Goal: Book appointment/travel/reservation

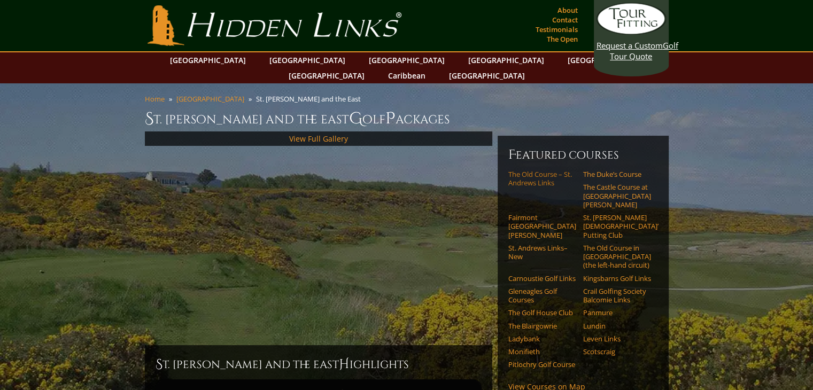
click at [530, 170] on link "The Old Course – St. Andrews Links" at bounding box center [543, 179] width 68 height 18
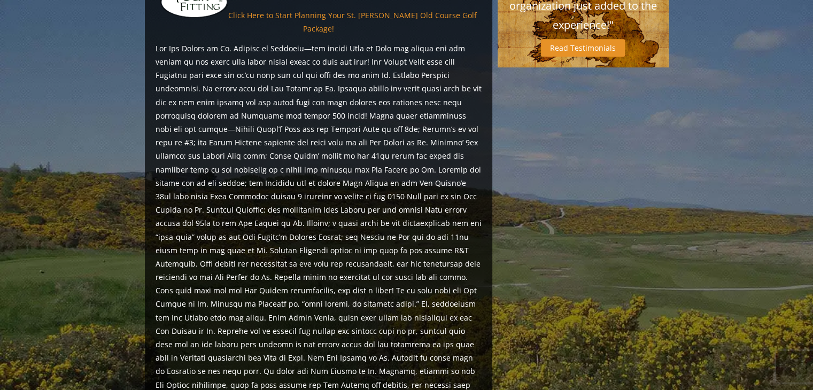
scroll to position [1178, 0]
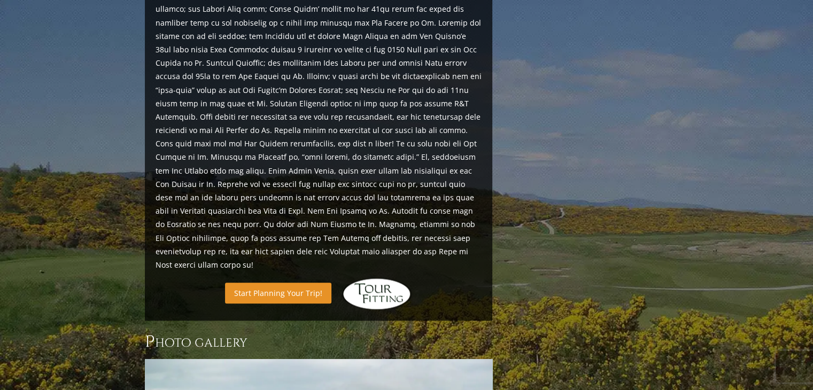
click at [271, 283] on link "Start Planning Your Trip!" at bounding box center [278, 293] width 106 height 21
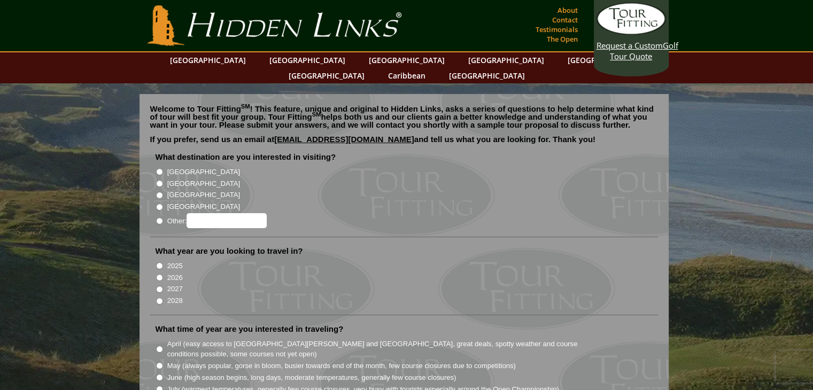
click at [159, 180] on input "[GEOGRAPHIC_DATA]" at bounding box center [159, 183] width 7 height 7
radio input "true"
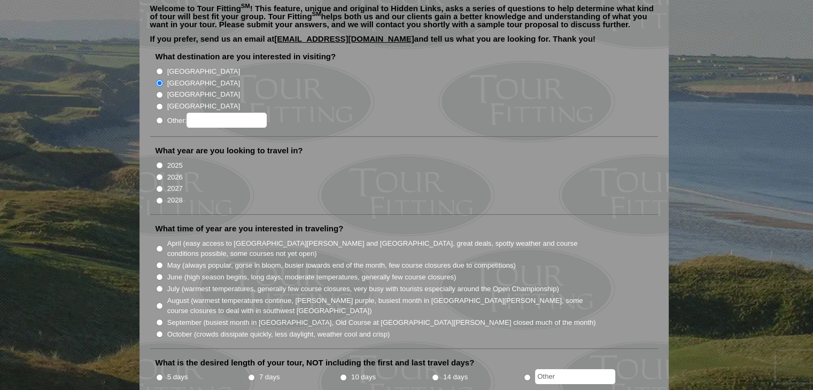
scroll to position [107, 0]
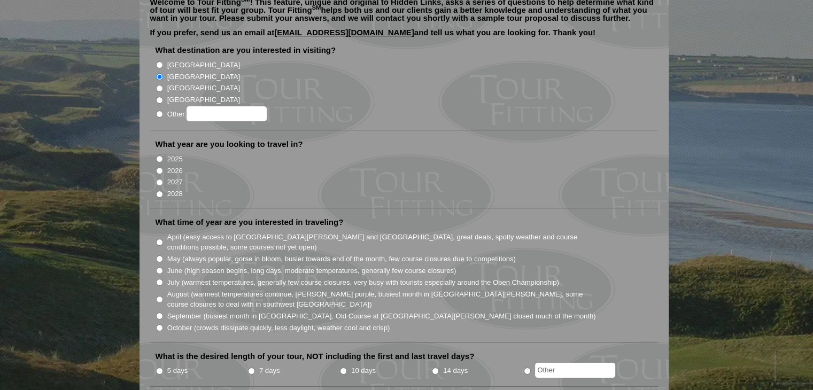
click at [158, 167] on input "2026" at bounding box center [159, 170] width 7 height 7
radio input "true"
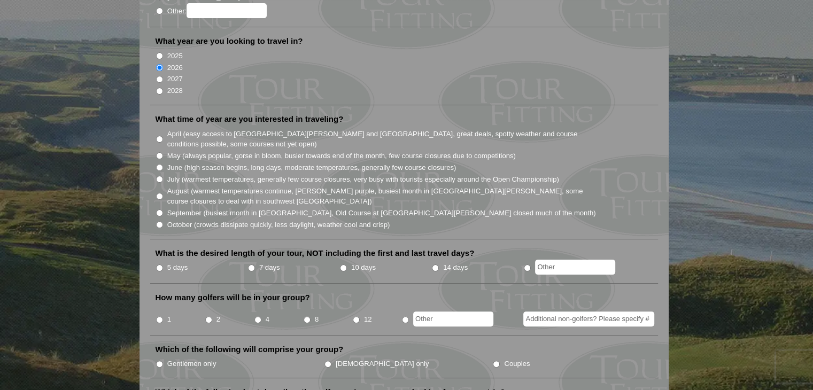
scroll to position [214, 0]
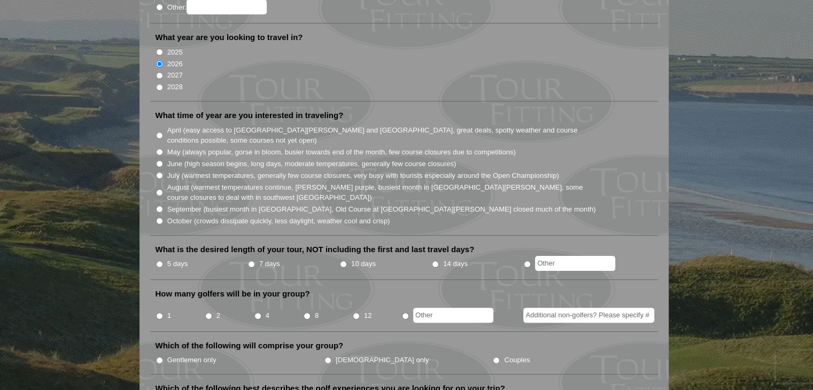
click at [156, 172] on input "July (warmest temperatures, generally few course closures, very busy with touri…" at bounding box center [159, 175] width 7 height 7
radio input "true"
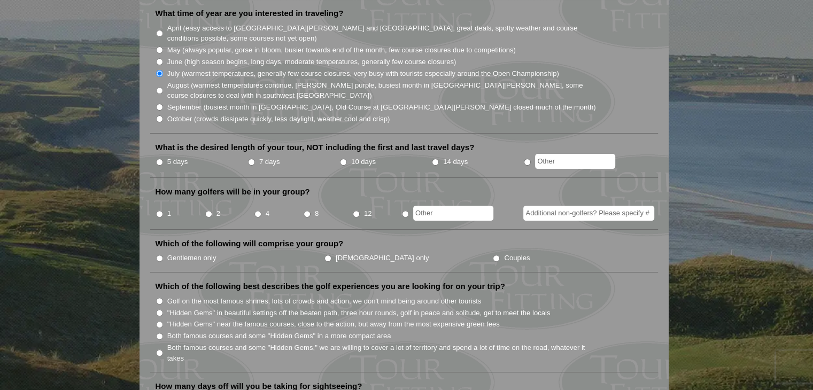
scroll to position [321, 0]
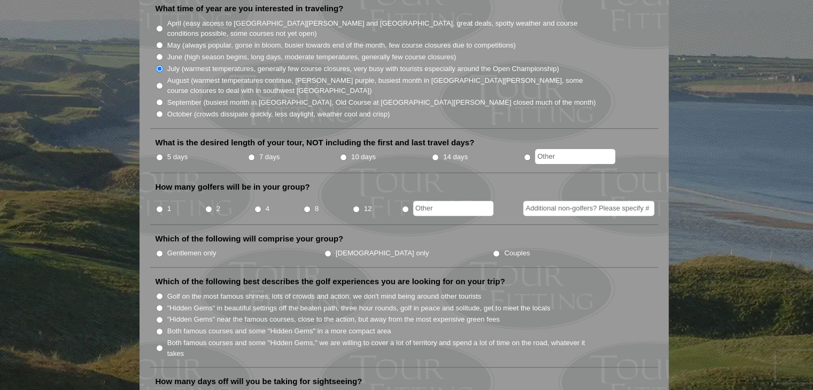
click at [157, 154] on input "5 days" at bounding box center [159, 157] width 7 height 7
radio input "true"
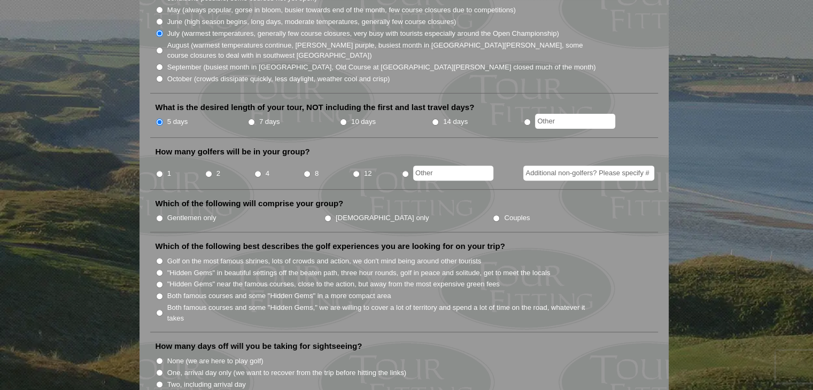
scroll to position [428, 0]
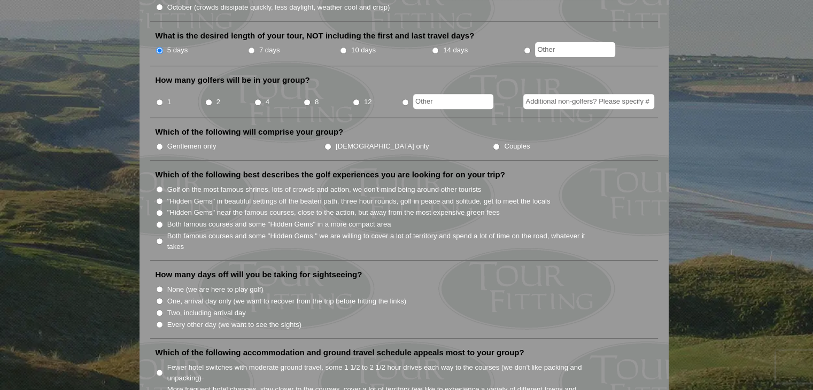
click at [207, 99] on input "2" at bounding box center [208, 102] width 7 height 7
radio input "true"
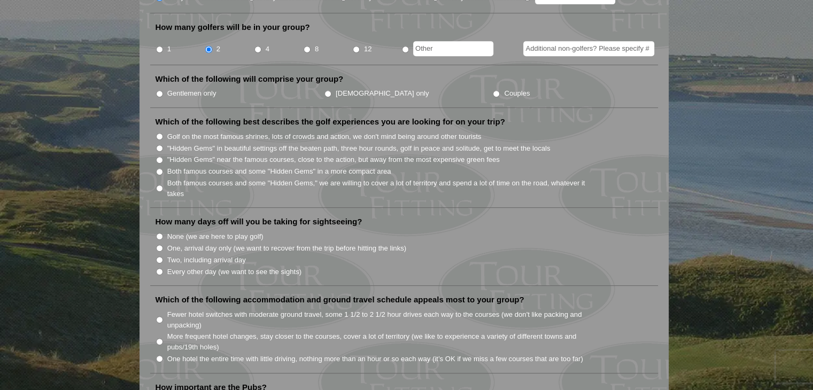
scroll to position [481, 0]
click at [159, 90] on input "Gentlemen only" at bounding box center [159, 93] width 7 height 7
radio input "true"
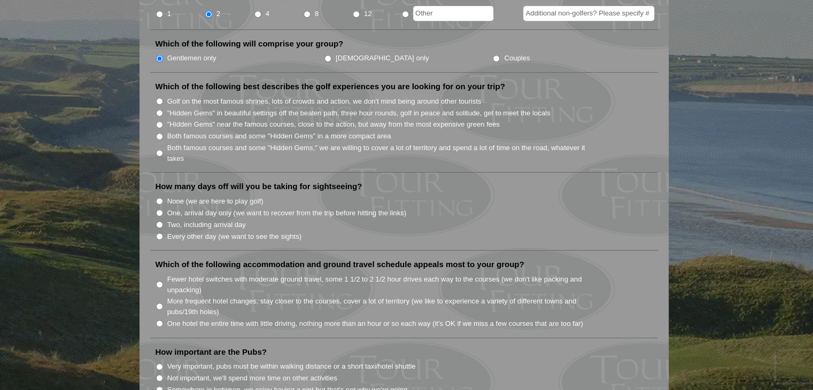
scroll to position [535, 0]
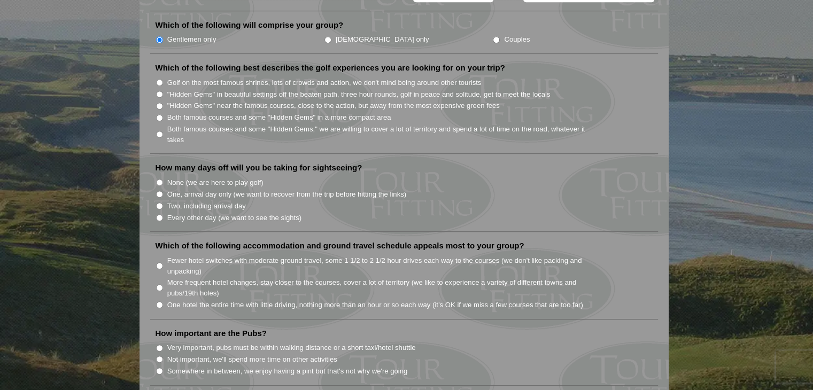
click at [158, 79] on input "Golf on the most famous shrines, lots of crowds and action, we don't mind being…" at bounding box center [159, 82] width 7 height 7
radio input "true"
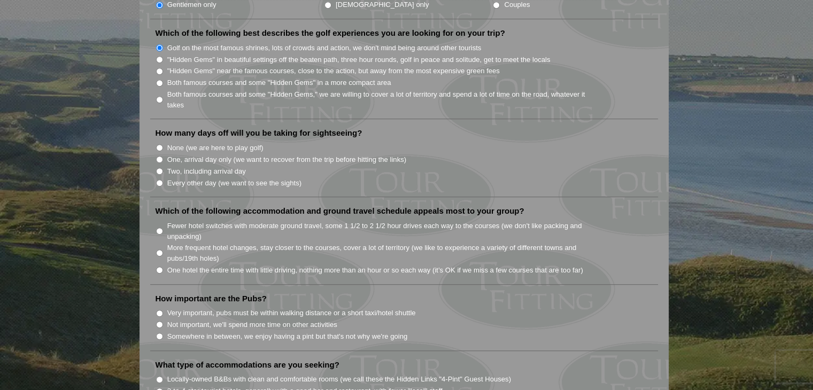
scroll to position [588, 0]
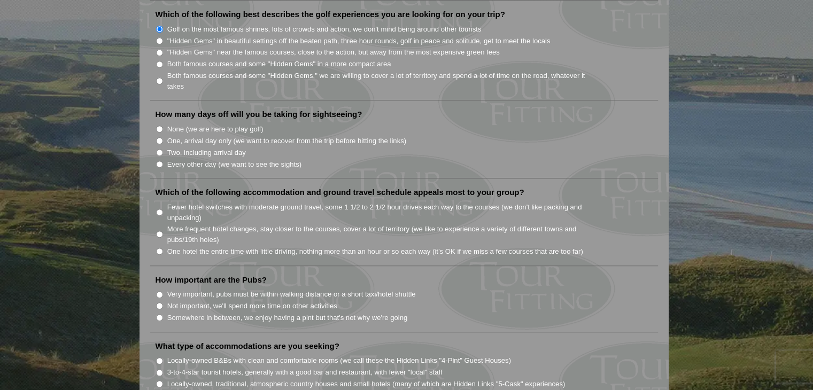
click at [158, 126] on input "None (we are here to play golf)" at bounding box center [159, 129] width 7 height 7
radio input "true"
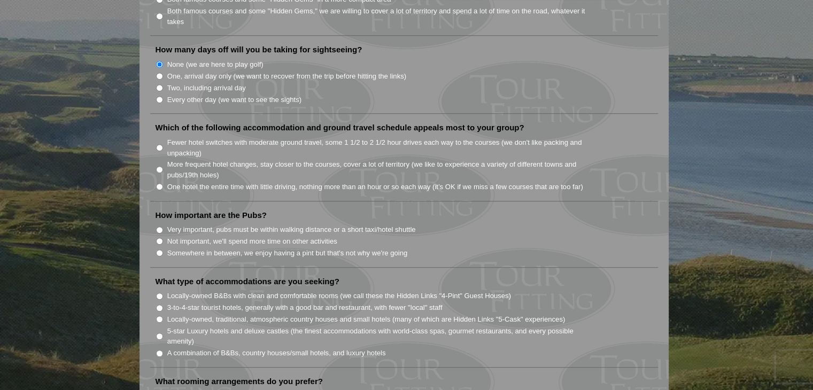
scroll to position [642, 0]
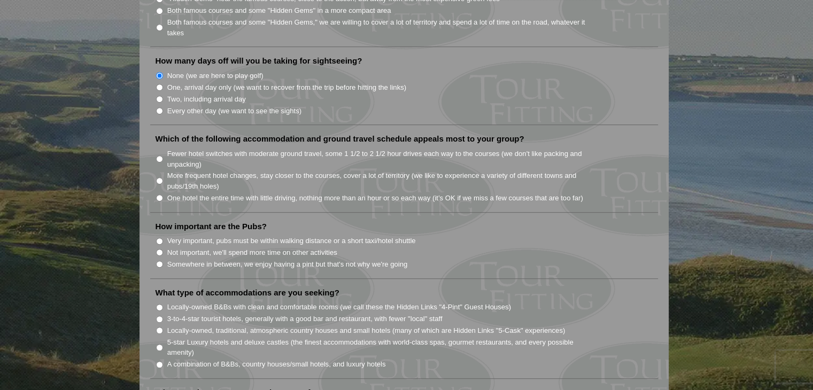
click at [157, 156] on input "Fewer hotel switches with moderate ground travel, some 1 1/2 to 2 1/2 hour driv…" at bounding box center [159, 159] width 7 height 7
radio input "true"
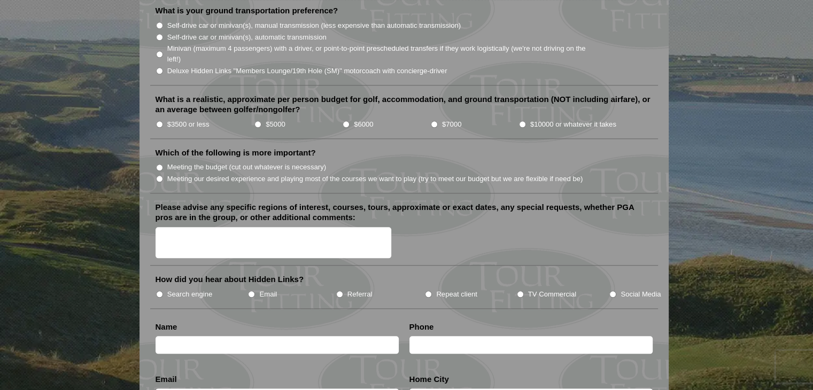
scroll to position [848, 0]
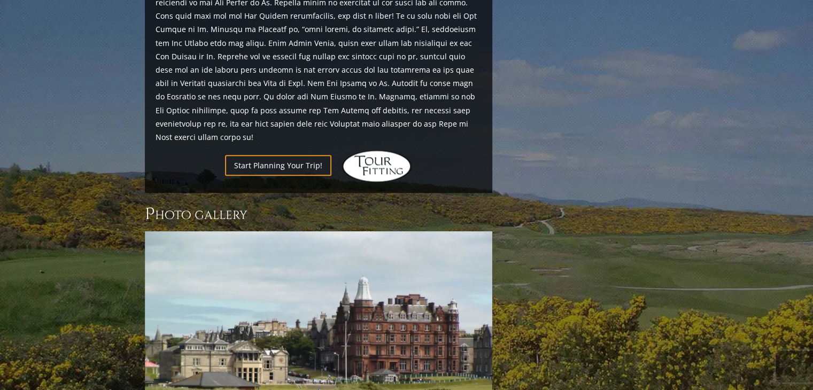
scroll to position [1178, 0]
